Goal: Information Seeking & Learning: Learn about a topic

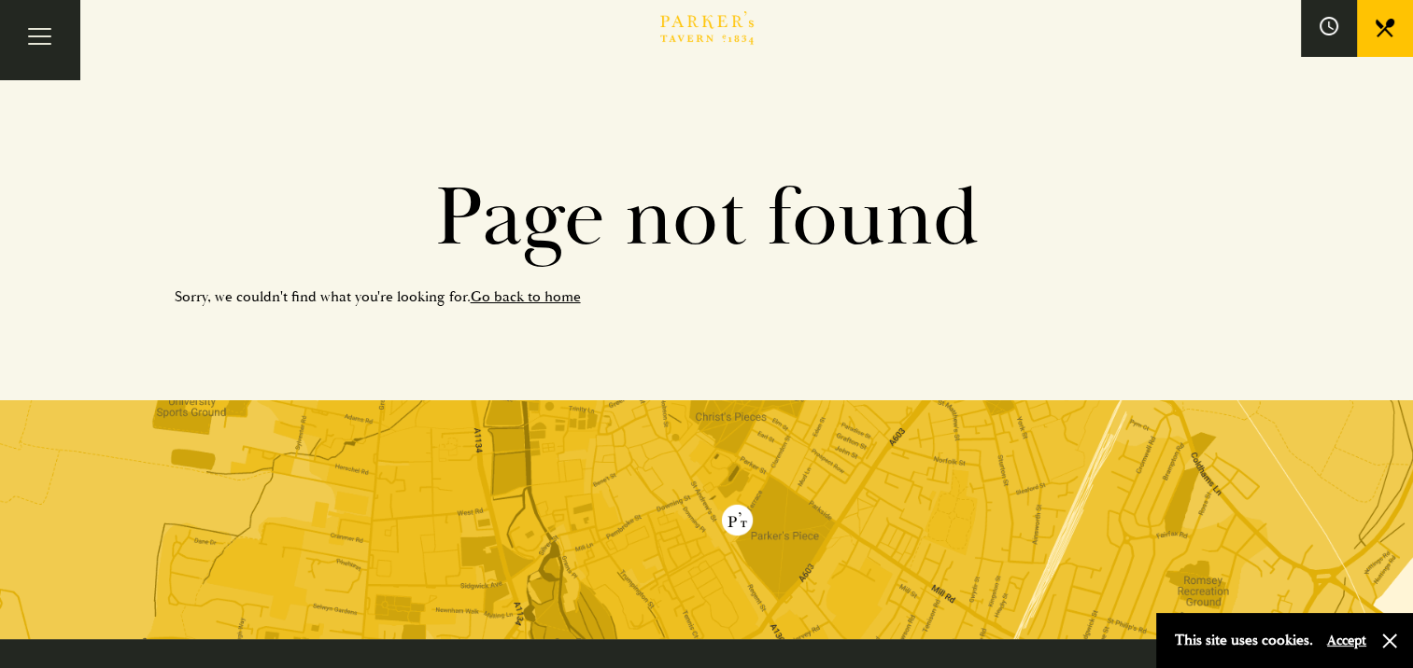
click at [535, 300] on link "Go back to home" at bounding box center [526, 297] width 110 height 19
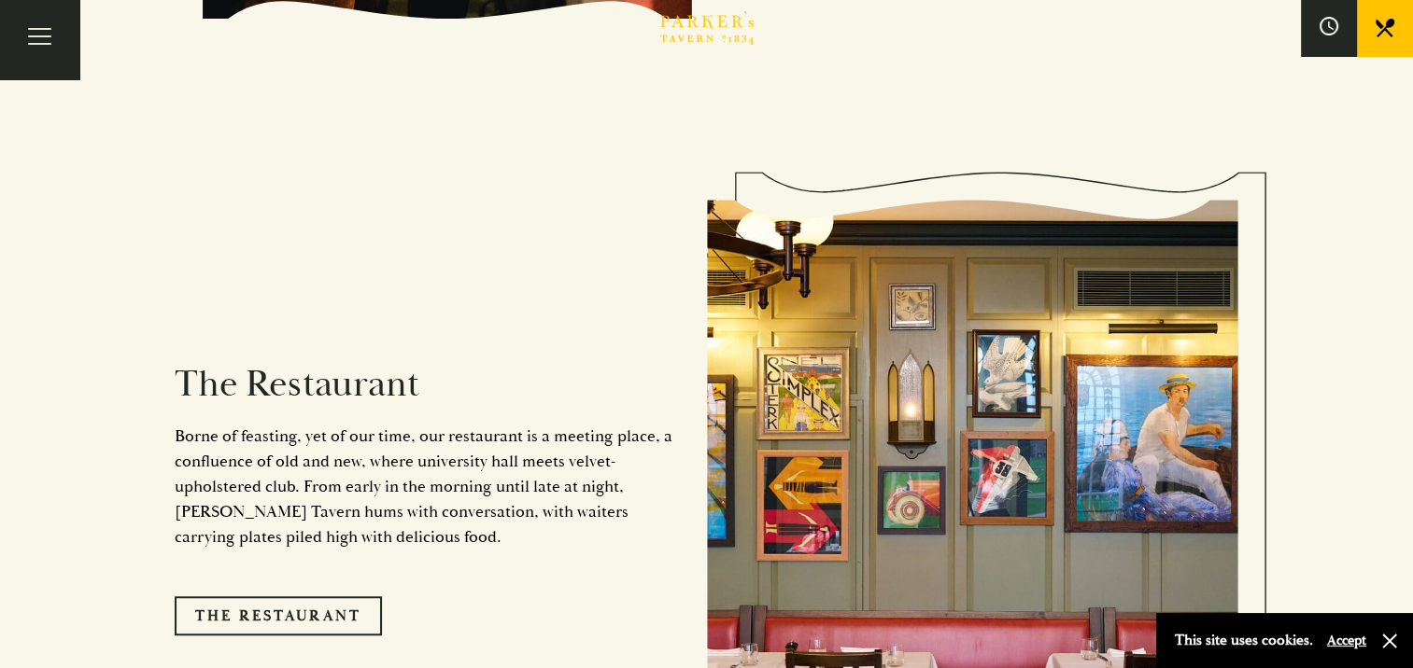
scroll to position [1400, 0]
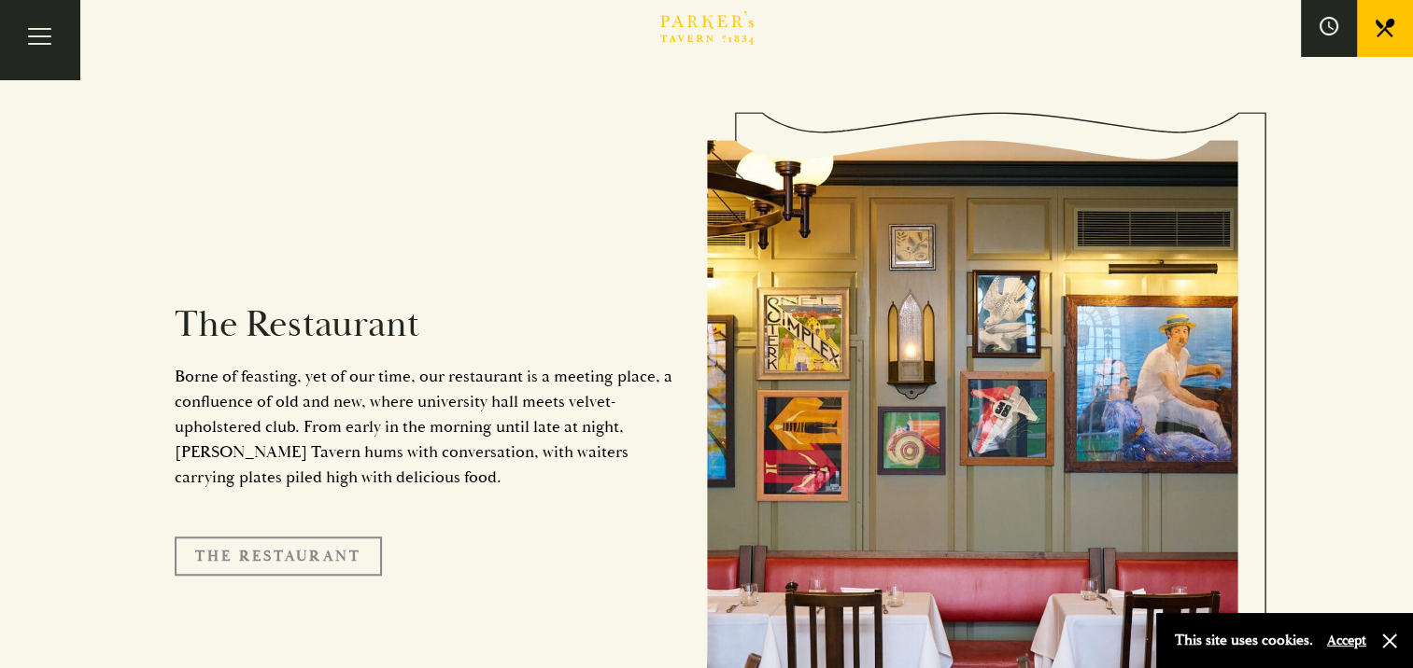
click at [302, 537] on link "The Restaurant" at bounding box center [278, 556] width 207 height 39
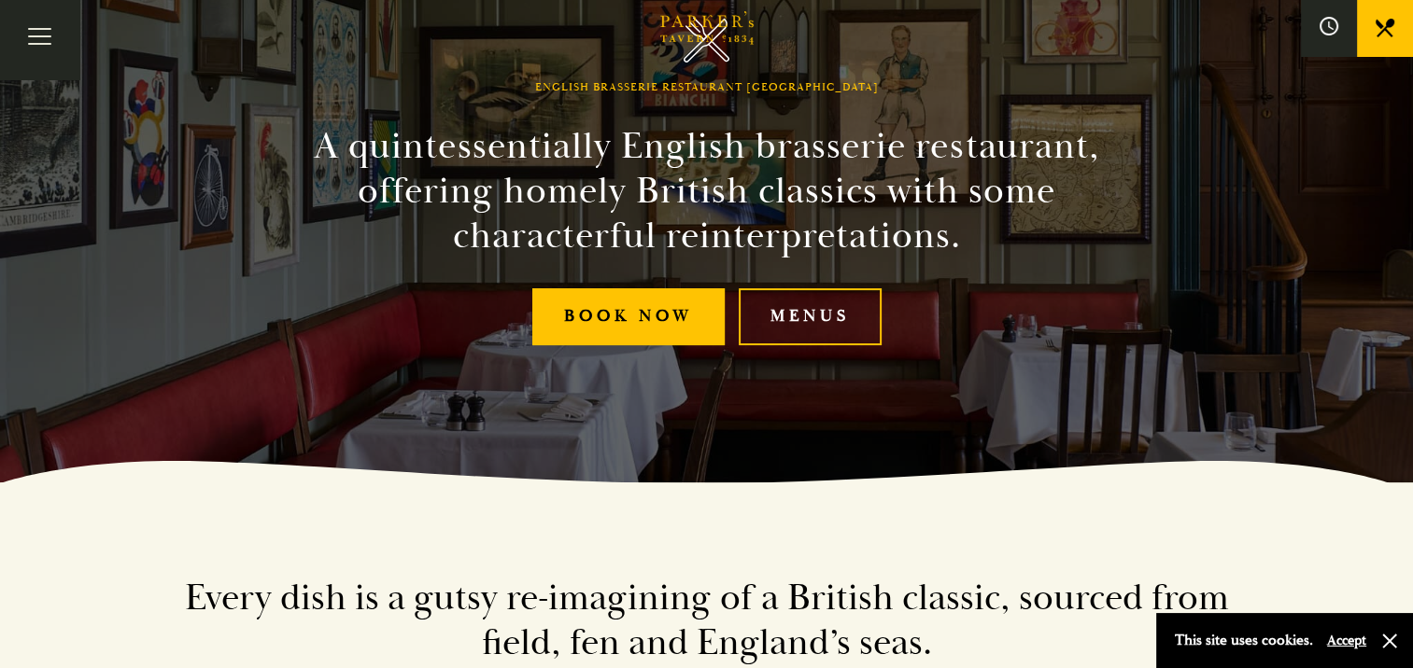
scroll to position [187, 0]
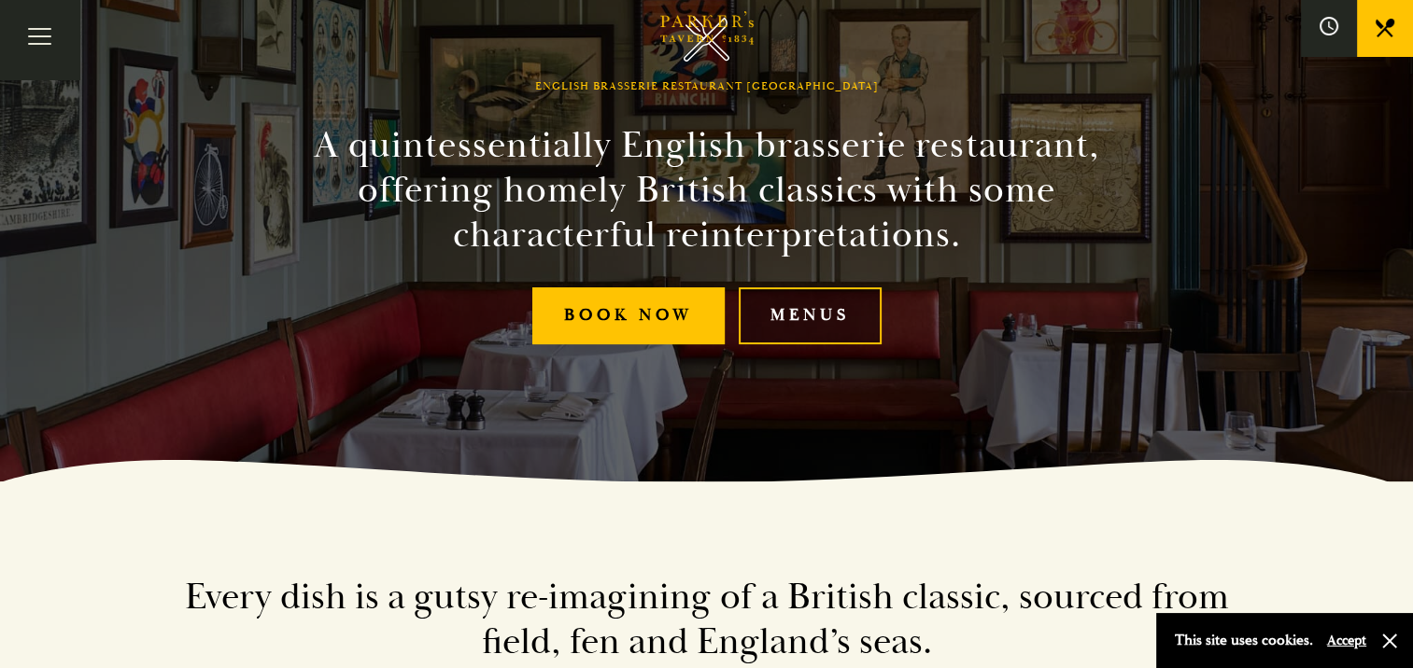
click at [776, 318] on link "Menus" at bounding box center [809, 316] width 143 height 57
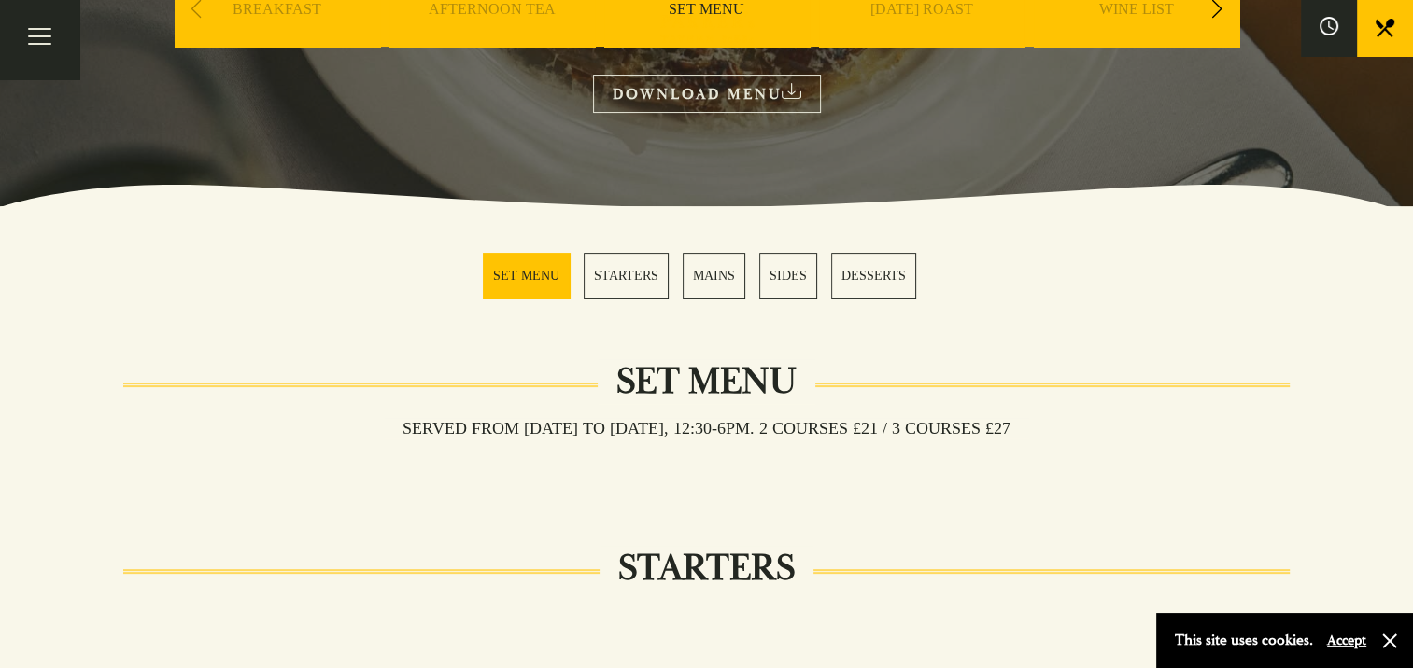
scroll to position [373, 0]
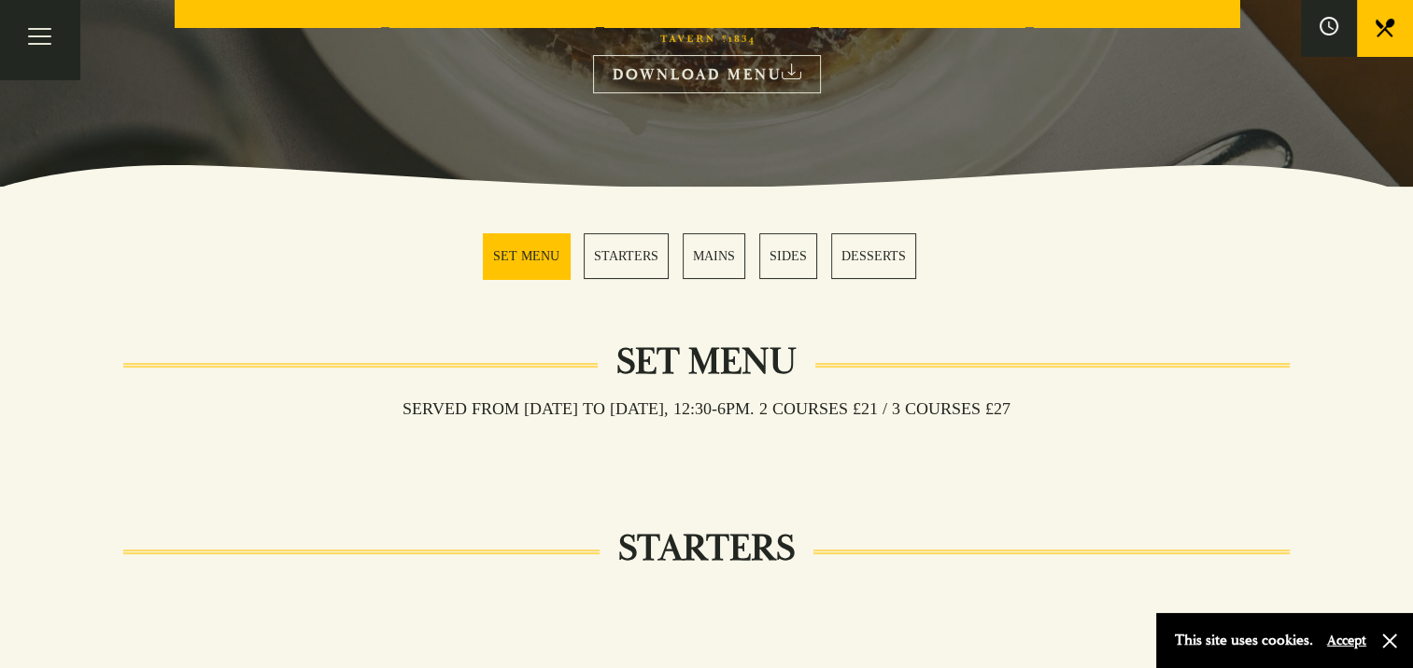
click at [715, 254] on link "MAINS" at bounding box center [713, 256] width 63 height 46
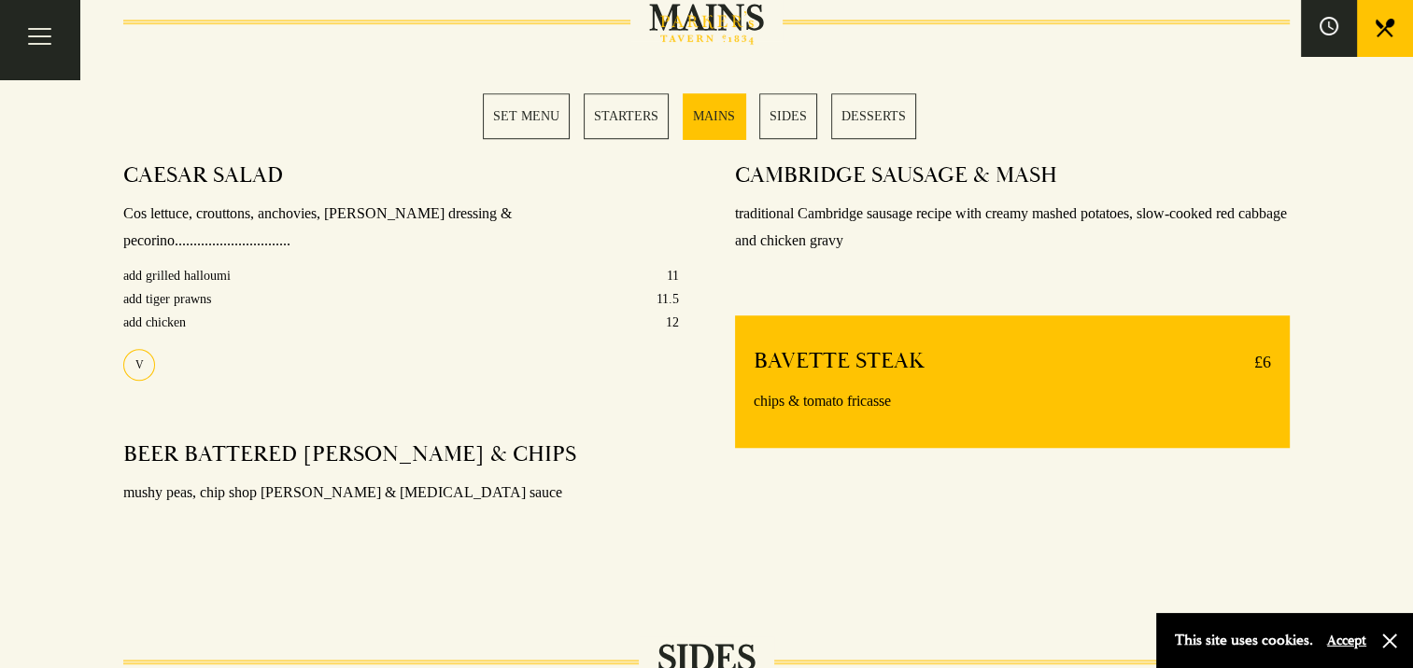
scroll to position [1490, 0]
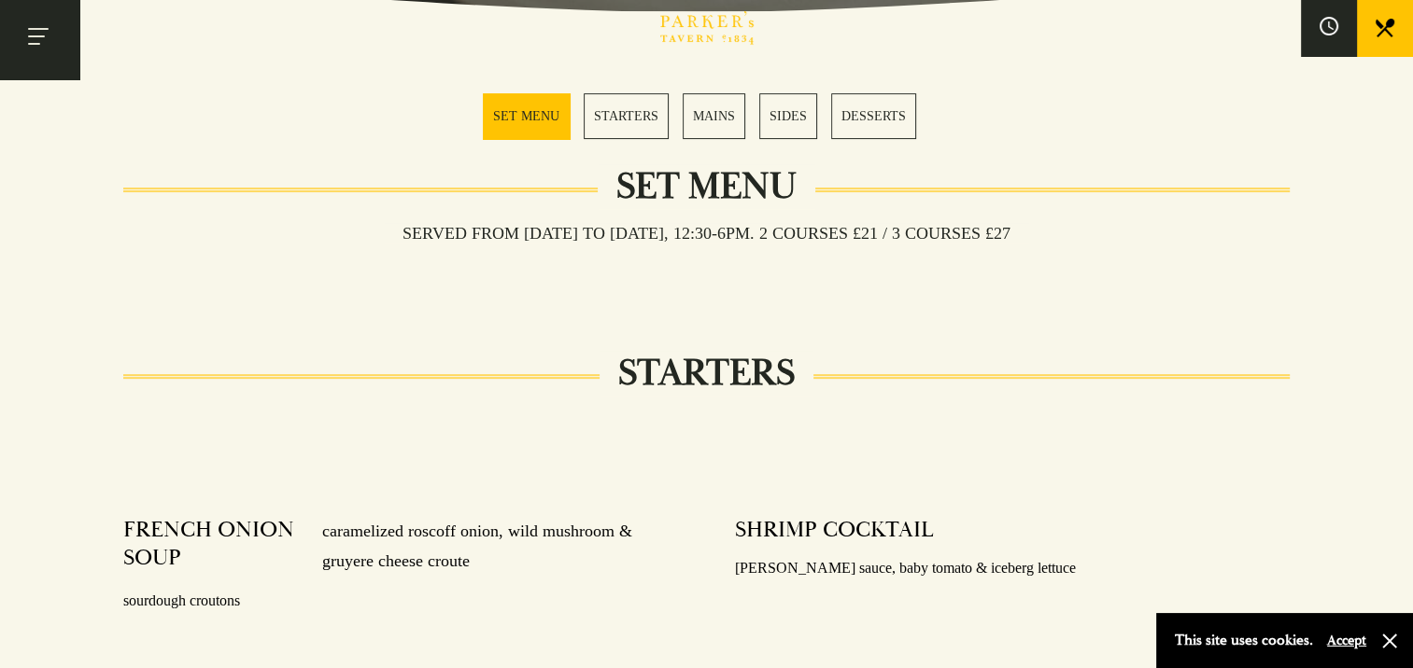
scroll to position [373, 0]
